Goal: Find specific page/section: Find specific page/section

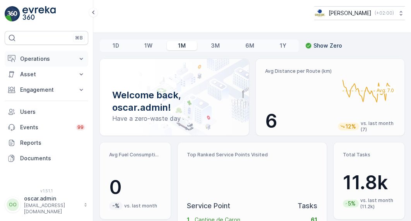
click at [49, 60] on p "Operations" at bounding box center [46, 59] width 53 height 8
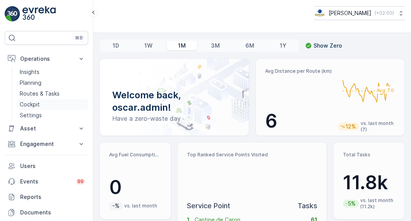
click at [39, 102] on link "Cockpit" at bounding box center [53, 104] width 72 height 11
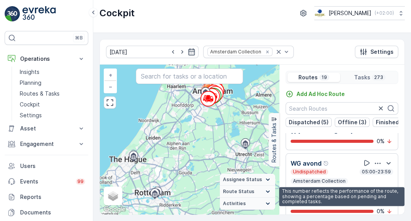
scroll to position [1040, 0]
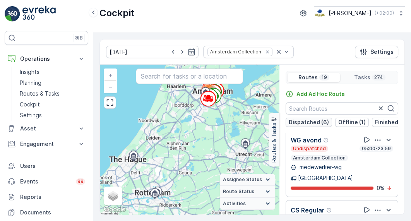
scroll to position [0, 65]
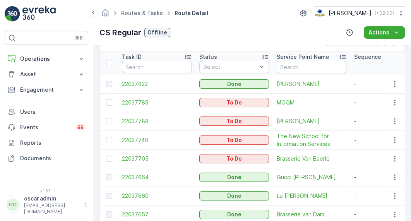
scroll to position [203, 0]
